Goal: Task Accomplishment & Management: Manage account settings

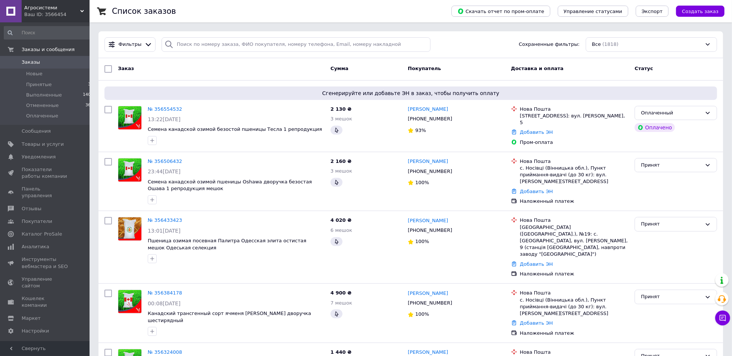
click at [31, 63] on span "Заказы" at bounding box center [31, 62] width 18 height 7
click at [78, 13] on div "Ваш ID: 3566454" at bounding box center [56, 14] width 65 height 7
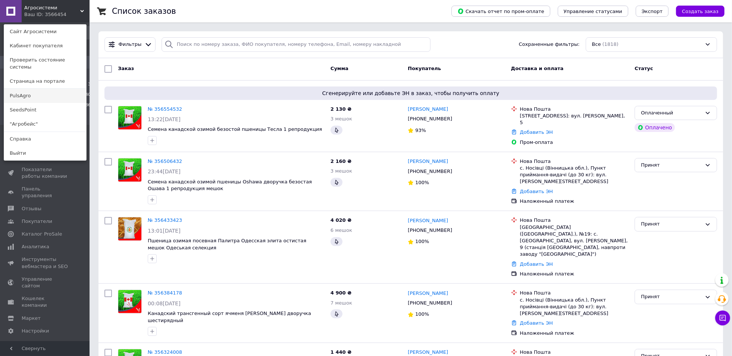
click at [40, 90] on link "PulsAgro" at bounding box center [45, 96] width 82 height 14
click at [40, 90] on li "Принятые 38" at bounding box center [49, 84] width 98 height 10
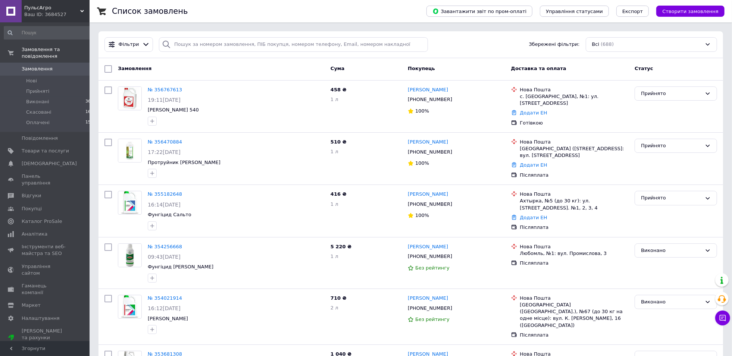
click at [33, 12] on div "Ваш ID: 3684527" at bounding box center [56, 14] width 65 height 7
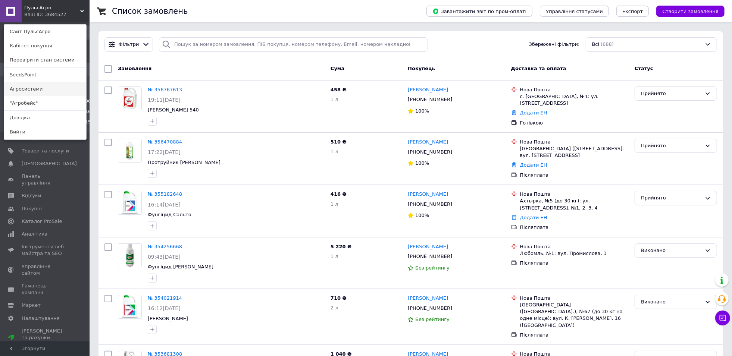
click at [45, 87] on link "Агросистеми" at bounding box center [45, 89] width 82 height 14
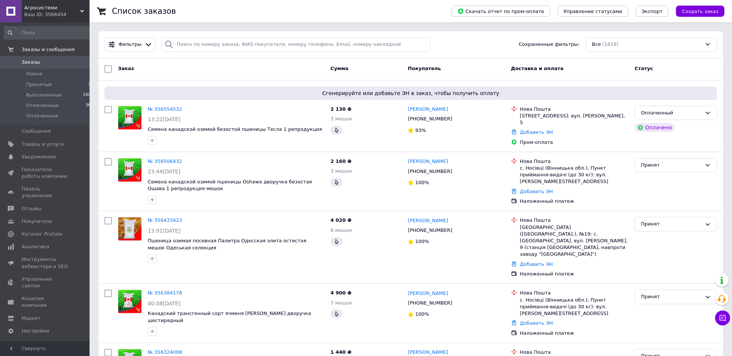
click at [72, 16] on div "Ваш ID: 3566454" at bounding box center [56, 14] width 65 height 7
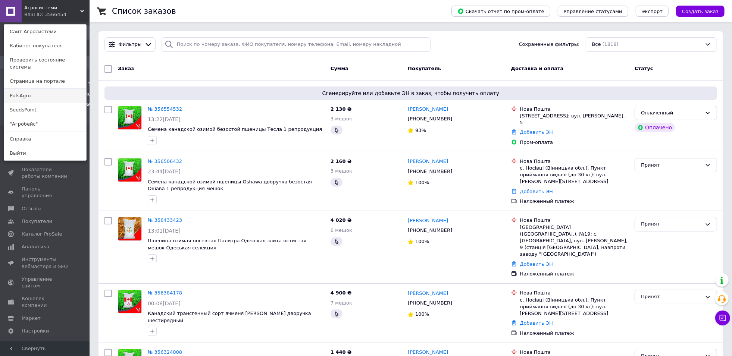
click at [52, 95] on link "PulsAgro" at bounding box center [45, 96] width 82 height 14
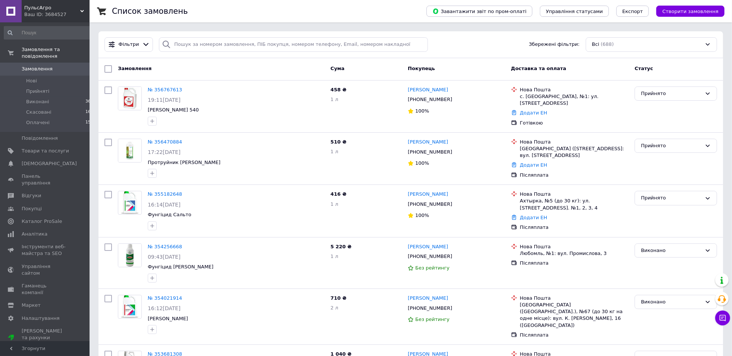
click at [77, 13] on div "Ваш ID: 3684527" at bounding box center [56, 14] width 65 height 7
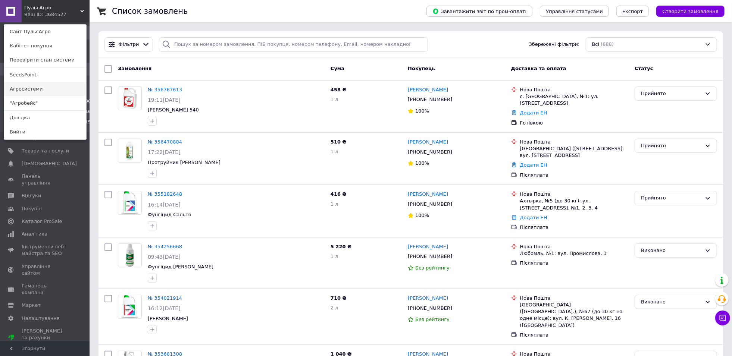
click at [55, 90] on link "Агросистеми" at bounding box center [45, 89] width 82 height 14
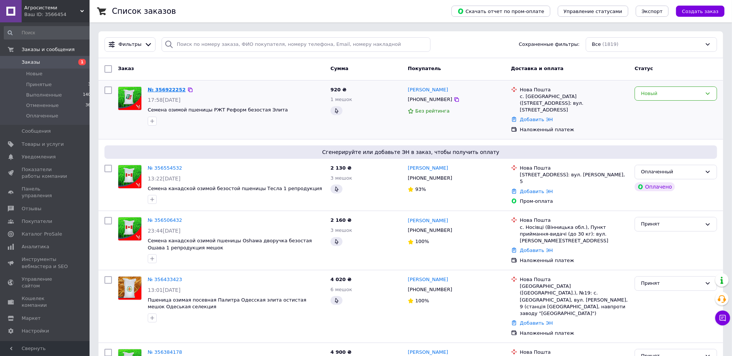
click at [165, 88] on link "№ 356922252" at bounding box center [167, 90] width 38 height 6
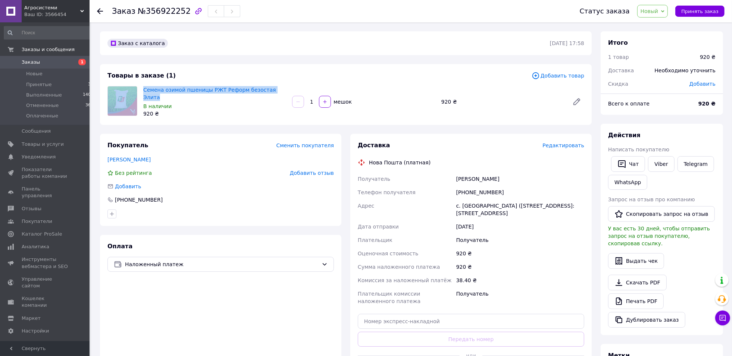
drag, startPoint x: 278, startPoint y: 90, endPoint x: 137, endPoint y: 93, distance: 141.1
click at [137, 93] on div "Семена озимой пшеницы РЖТ Реформ безостая Элита В наличии 920 ₴ 1   мешок 920 ₴" at bounding box center [345, 101] width 483 height 31
copy div "Семена озимой пшеницы РЖТ Реформ безостая Элита"
drag, startPoint x: 419, startPoint y: 296, endPoint x: 420, endPoint y: 268, distance: 28.0
click at [419, 295] on div "Плательщик комиссии наложенного платежа" at bounding box center [405, 297] width 99 height 21
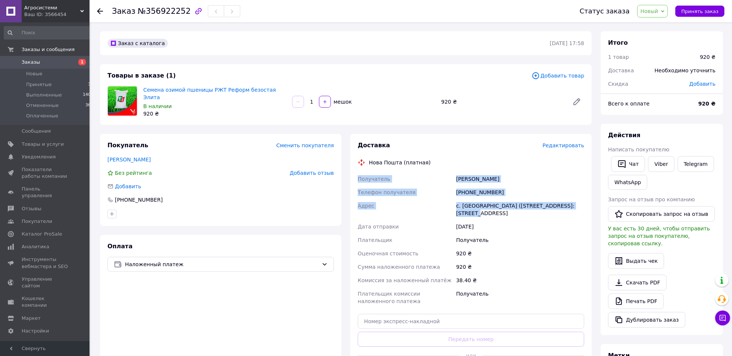
drag, startPoint x: 356, startPoint y: 179, endPoint x: 577, endPoint y: 208, distance: 223.2
click at [577, 208] on div "Доставка Редактировать Нова Пошта (платная) Получатель [PERSON_NAME] Телефон по…" at bounding box center [470, 261] width 241 height 254
copy div "Получатель [PERSON_NAME] Телефон получателя [PHONE_NUMBER] Адрес с. [GEOGRAPHIC…"
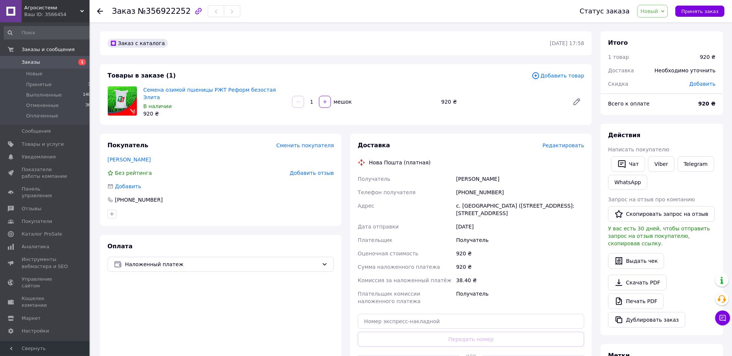
click at [237, 290] on div "Оплата Наложенный платеж" at bounding box center [220, 311] width 241 height 153
click at [704, 8] on button "Принять заказ" at bounding box center [699, 11] width 49 height 11
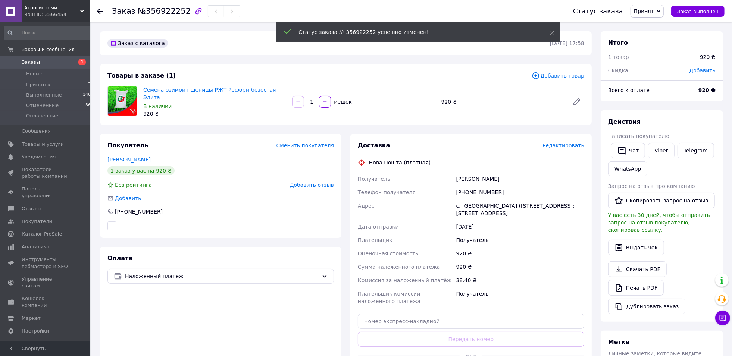
click at [44, 60] on span "Заказы" at bounding box center [45, 62] width 47 height 7
